Goal: Transaction & Acquisition: Purchase product/service

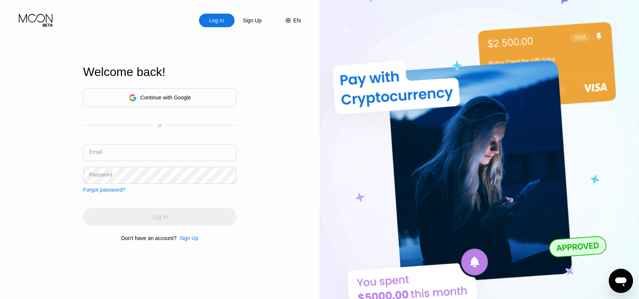
click at [184, 148] on input "text" at bounding box center [159, 152] width 153 height 17
type input "[PERSON_NAME][EMAIL_ADDRESS][PERSON_NAME][DOMAIN_NAME]"
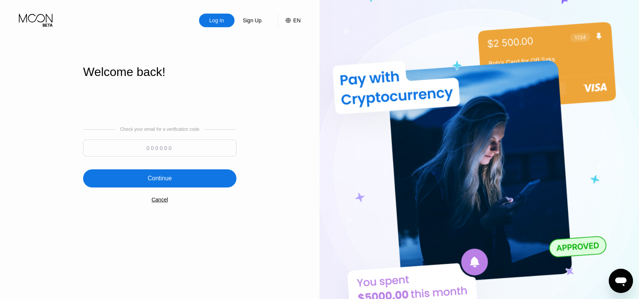
click at [137, 150] on input at bounding box center [159, 147] width 153 height 17
click at [193, 145] on input at bounding box center [159, 147] width 153 height 17
paste input "317575"
type input "317575"
click at [193, 176] on div "Continue" at bounding box center [159, 178] width 153 height 18
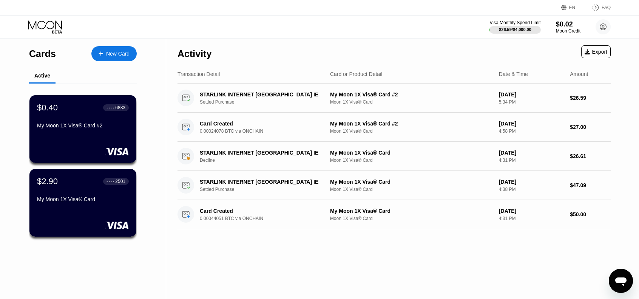
click at [115, 53] on div "New Card" at bounding box center [117, 54] width 23 height 6
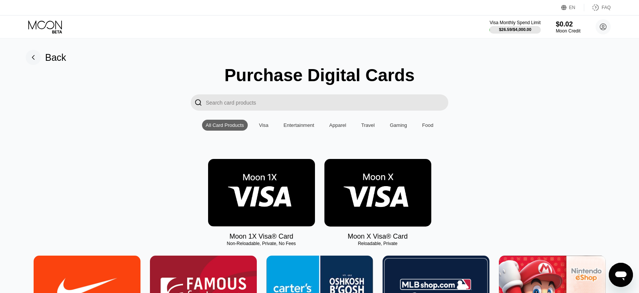
click at [383, 194] on img at bounding box center [377, 193] width 107 height 68
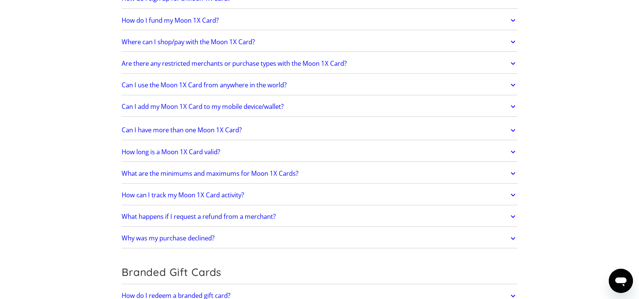
scroll to position [982, 0]
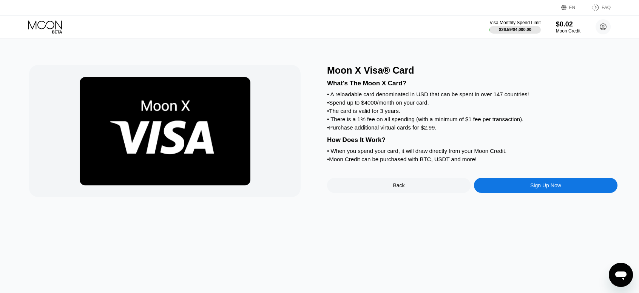
click at [501, 193] on div "Sign Up Now" at bounding box center [546, 185] width 144 height 15
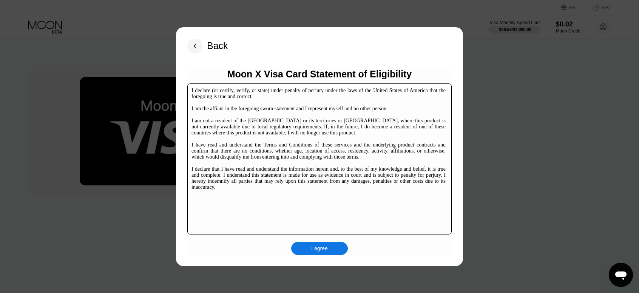
click at [323, 247] on div "I agree" at bounding box center [319, 248] width 17 height 7
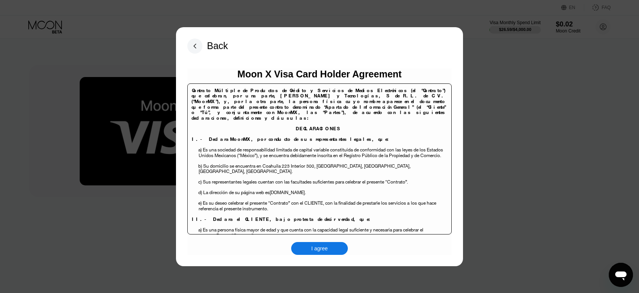
click at [326, 249] on div "I agree" at bounding box center [319, 248] width 17 height 7
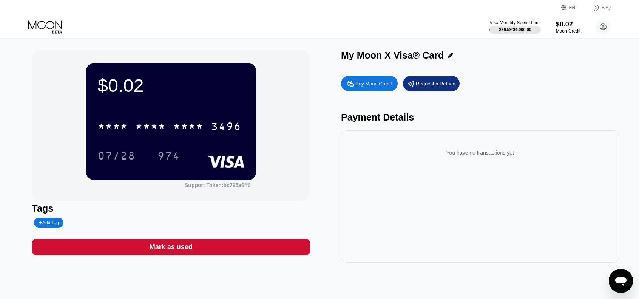
click at [379, 87] on div "Buy Moon Credit" at bounding box center [373, 83] width 37 height 6
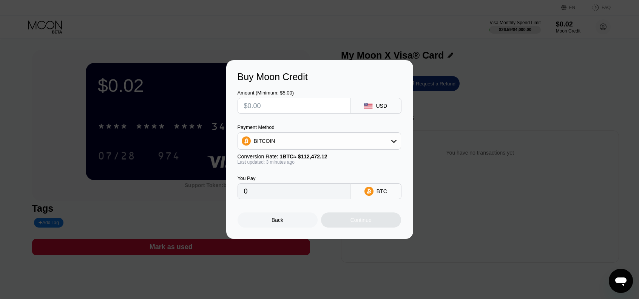
click at [306, 105] on input "text" at bounding box center [294, 105] width 100 height 15
type input "$1"
type input "0.00000890"
type input "$10"
type input "0.00008892"
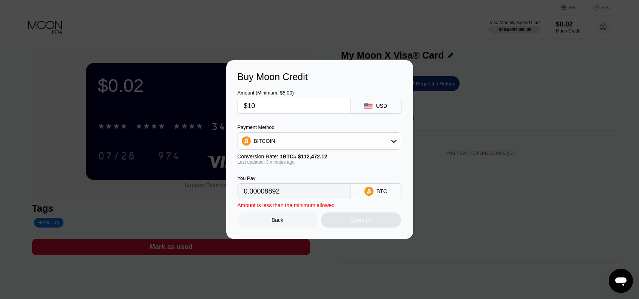
type input "$100"
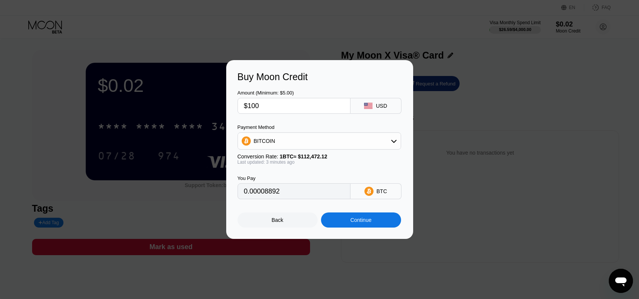
type input "0.00088911"
type input "$100"
type input "0.00088937"
drag, startPoint x: 0, startPoint y: 0, endPoint x: 371, endPoint y: 226, distance: 434.1
click at [371, 223] on div "Continue" at bounding box center [361, 220] width 21 height 6
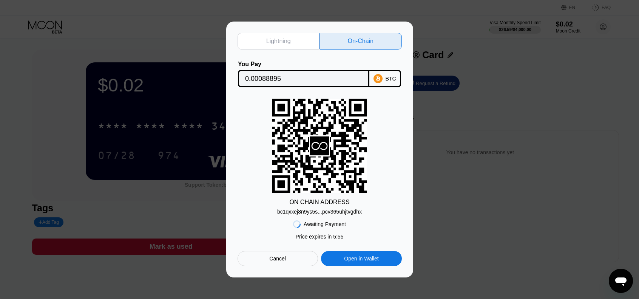
click at [344, 213] on div "bc1qxxej8n9ys5s...pcv365uhjtvgdhx" at bounding box center [319, 212] width 85 height 6
drag, startPoint x: 267, startPoint y: 73, endPoint x: 277, endPoint y: 78, distance: 10.8
click at [267, 73] on input "0.00088895" at bounding box center [303, 78] width 117 height 15
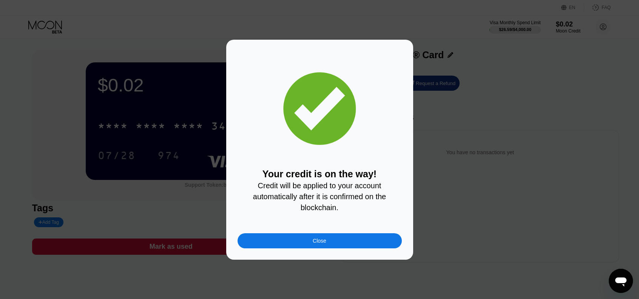
drag, startPoint x: 369, startPoint y: 247, endPoint x: 488, endPoint y: 257, distance: 120.2
click at [369, 247] on div "Close" at bounding box center [320, 240] width 164 height 15
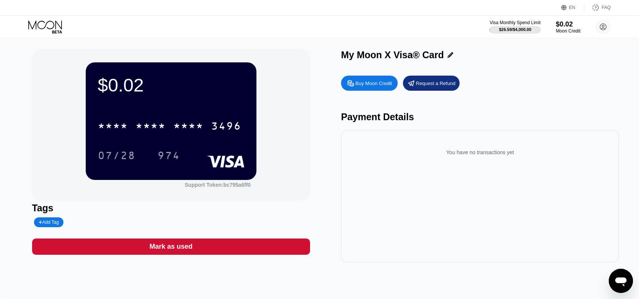
click at [53, 25] on icon at bounding box center [45, 26] width 35 height 13
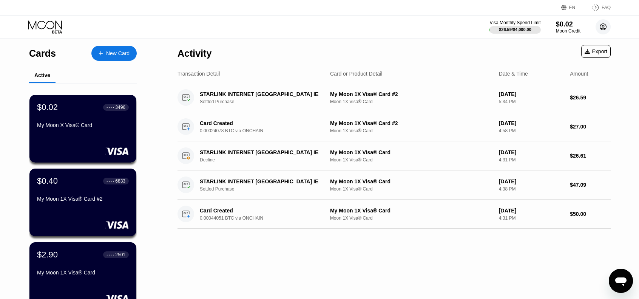
click at [604, 28] on icon at bounding box center [603, 27] width 4 height 4
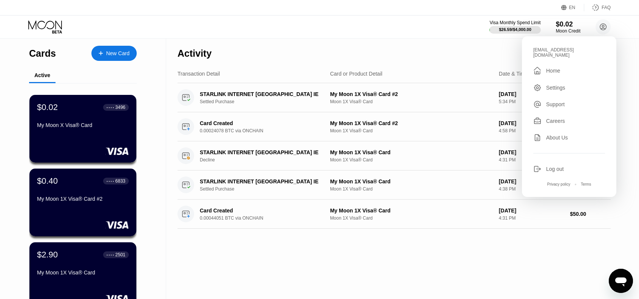
click at [562, 166] on div "Log out" at bounding box center [555, 169] width 18 height 6
